Goal: Navigation & Orientation: Understand site structure

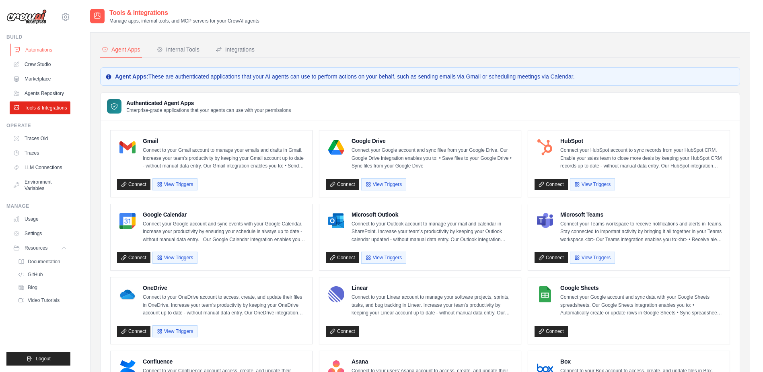
scroll to position [27, 0]
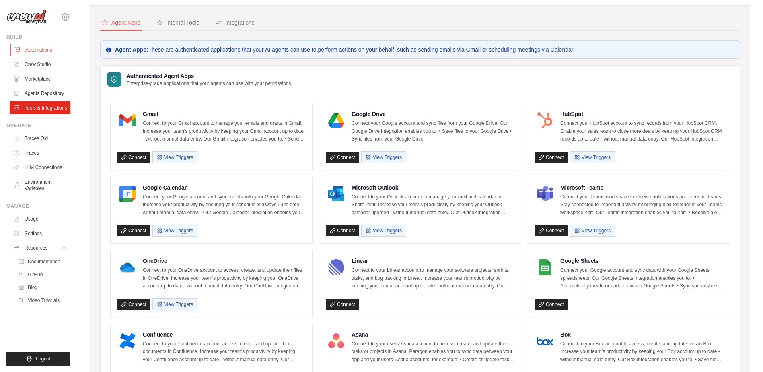
click at [49, 47] on link "Automations" at bounding box center [40, 49] width 61 height 13
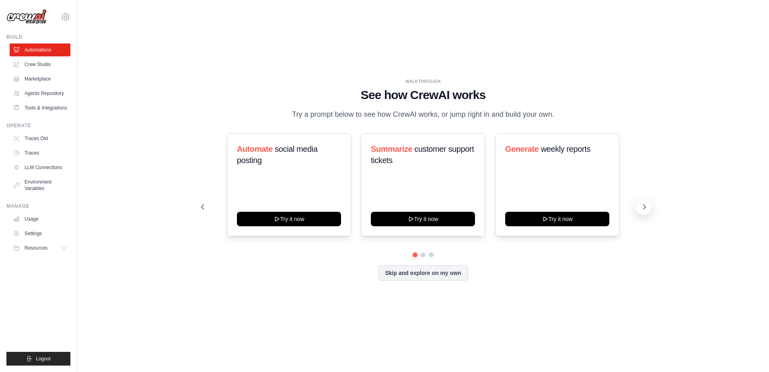
click at [648, 204] on icon at bounding box center [644, 207] width 8 height 8
click at [648, 206] on icon at bounding box center [644, 207] width 8 height 8
click at [198, 208] on icon at bounding box center [202, 207] width 8 height 8
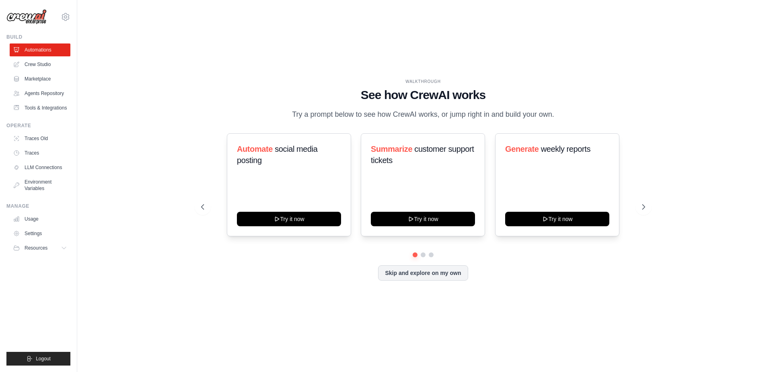
click at [334, 313] on div "WALKTHROUGH See how [PERSON_NAME] works Try a prompt below to see how [PERSON_N…" at bounding box center [423, 186] width 666 height 356
click at [39, 166] on link "LLM Connections" at bounding box center [40, 167] width 61 height 13
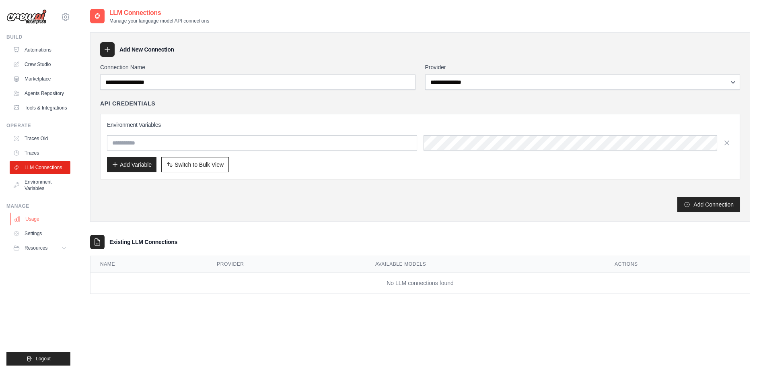
click at [39, 219] on link "Usage" at bounding box center [40, 218] width 61 height 13
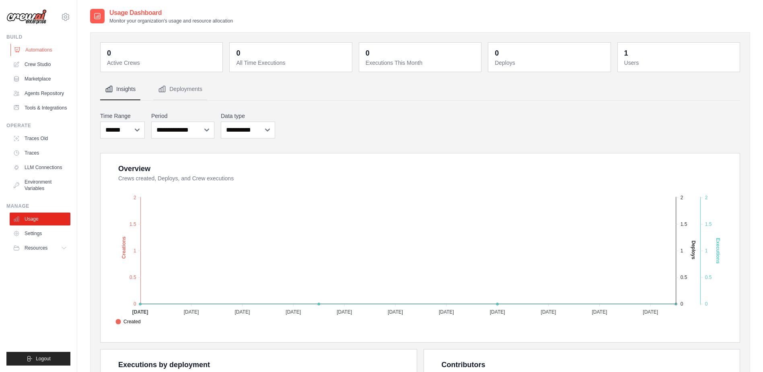
click at [42, 50] on link "Automations" at bounding box center [40, 49] width 61 height 13
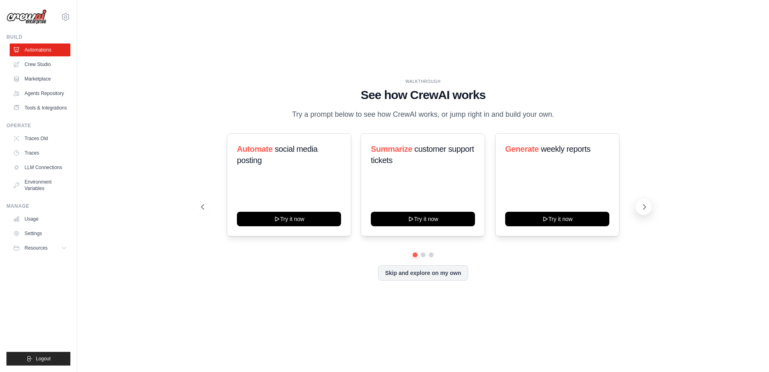
click at [645, 209] on icon at bounding box center [644, 207] width 8 height 8
